Goal: Transaction & Acquisition: Purchase product/service

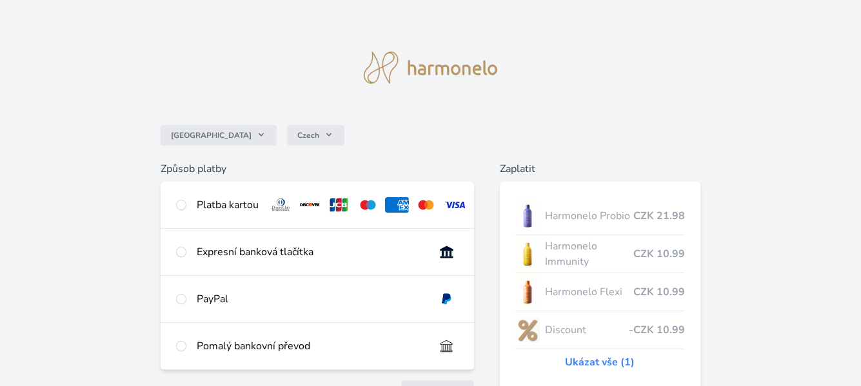
click at [454, 203] on img at bounding box center [455, 204] width 24 height 15
radio input "true"
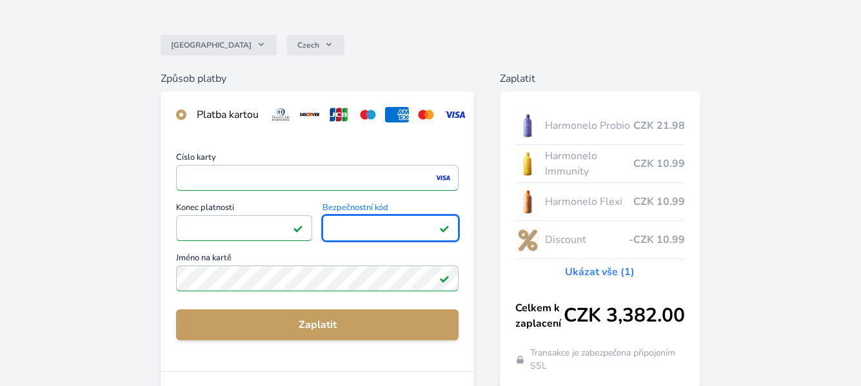
scroll to position [129, 0]
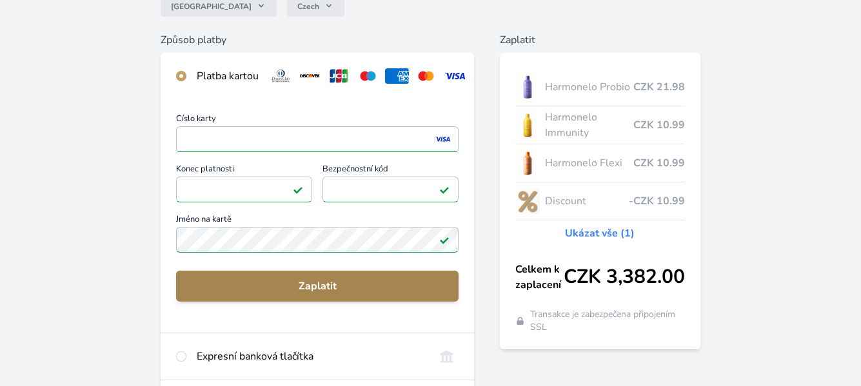
click at [317, 291] on span "Zaplatit" at bounding box center [317, 286] width 262 height 15
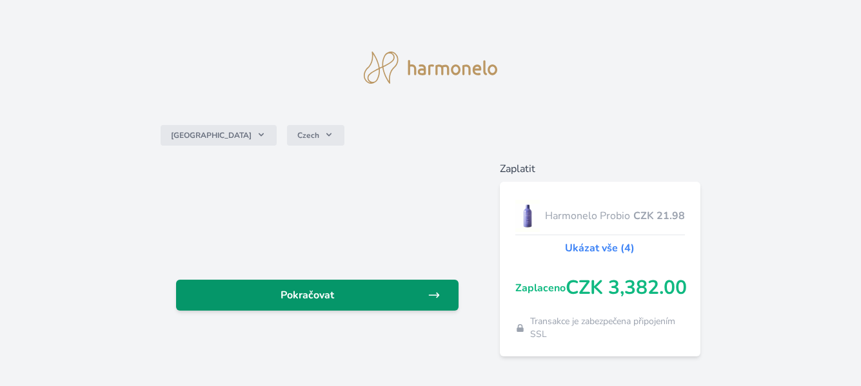
click at [320, 298] on span "Pokračovat" at bounding box center [306, 295] width 241 height 15
